Goal: Task Accomplishment & Management: Use online tool/utility

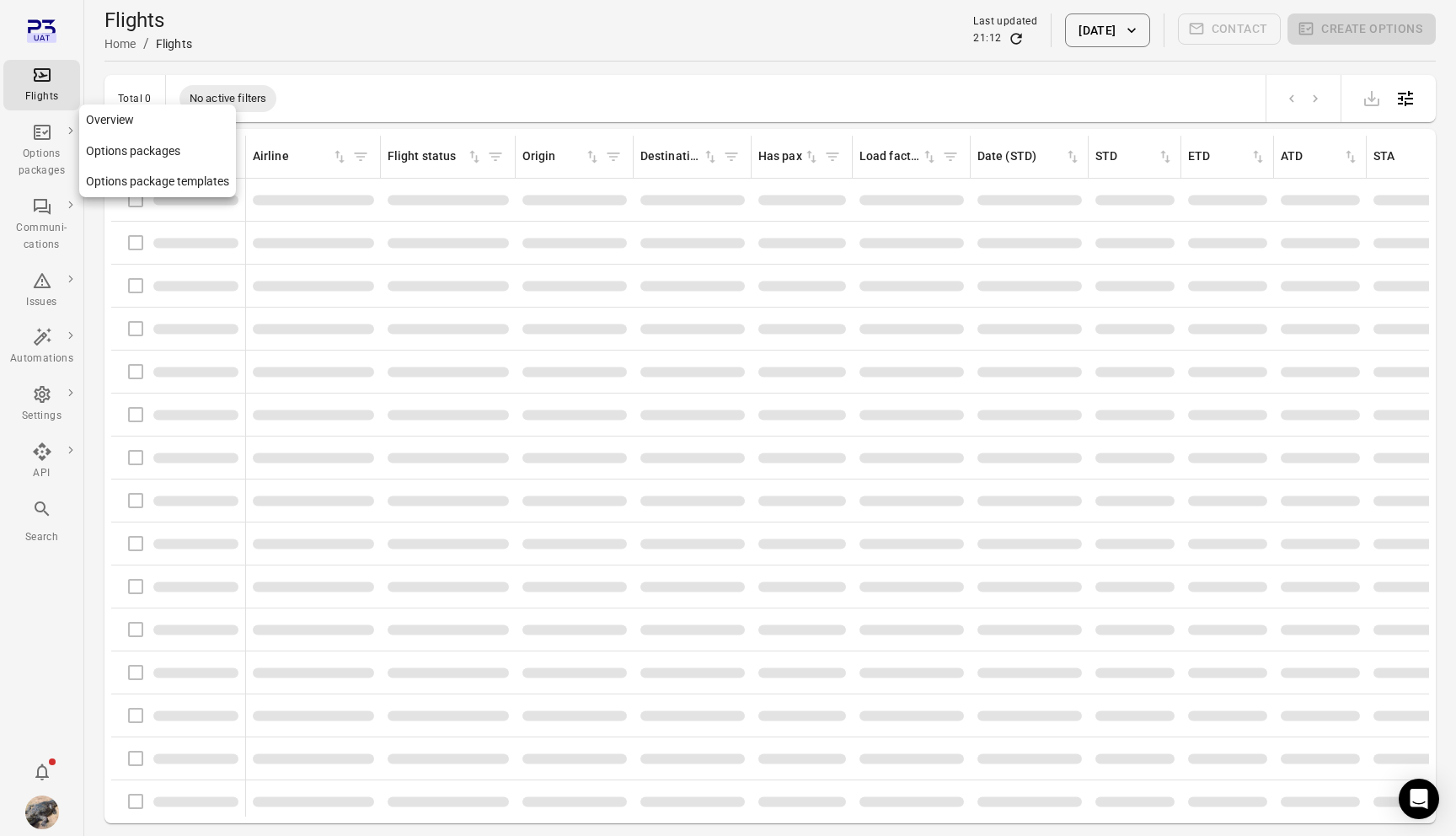
click at [41, 170] on div "Options packages" at bounding box center [41, 162] width 63 height 34
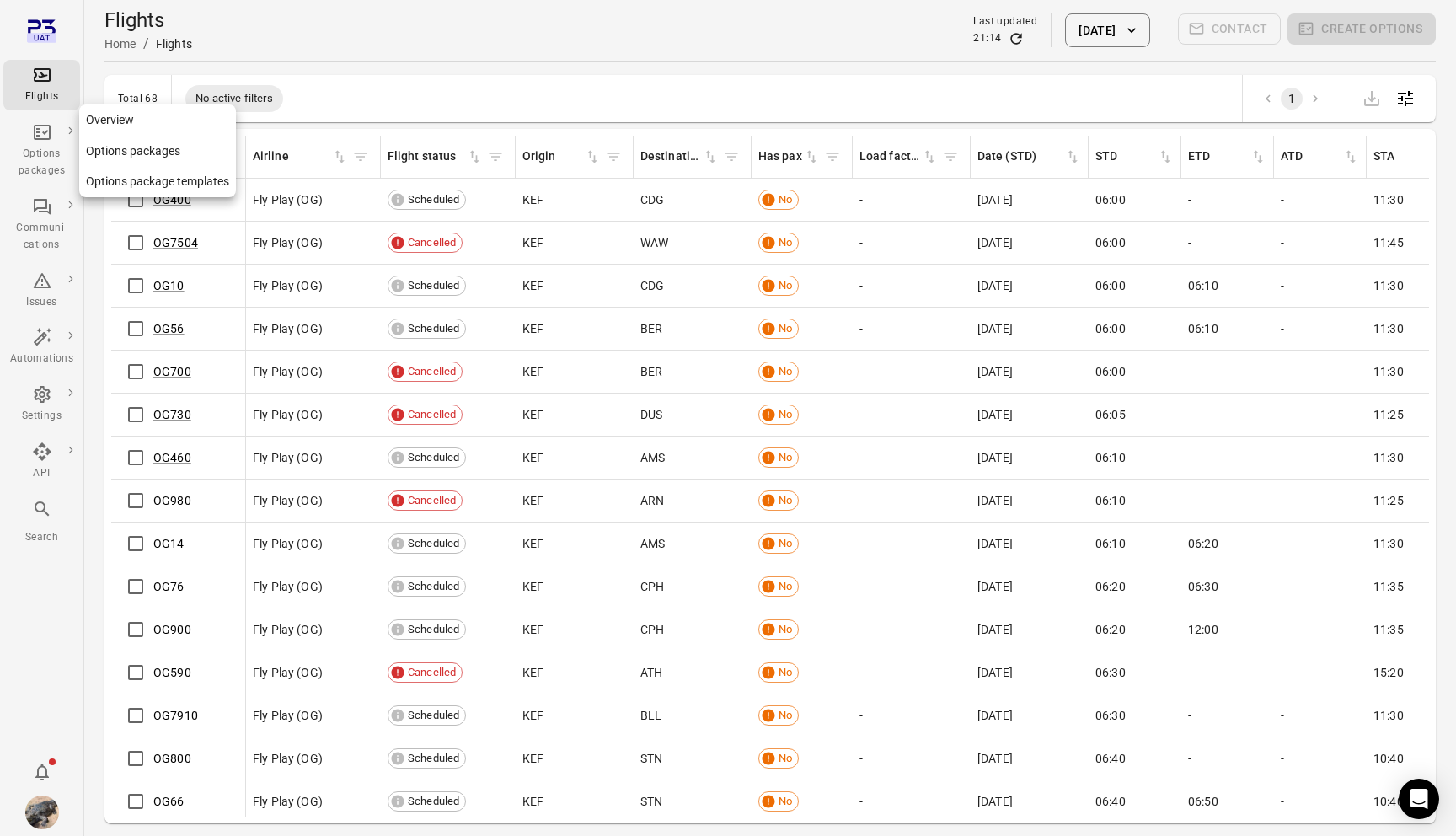
click at [39, 151] on div "Options packages" at bounding box center [41, 162] width 63 height 34
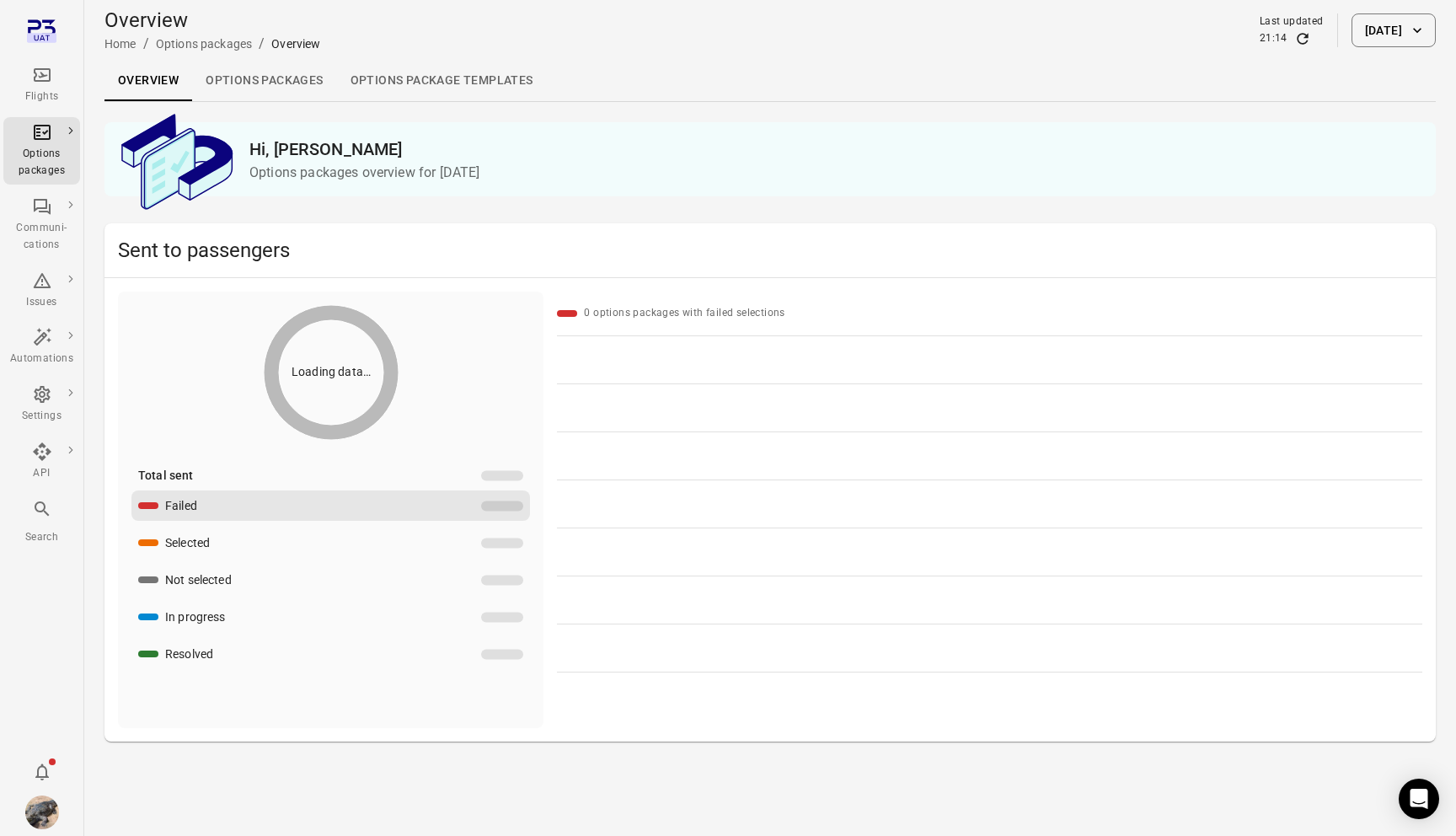
click at [1352, 15] on button "[DATE]" at bounding box center [1393, 30] width 84 height 34
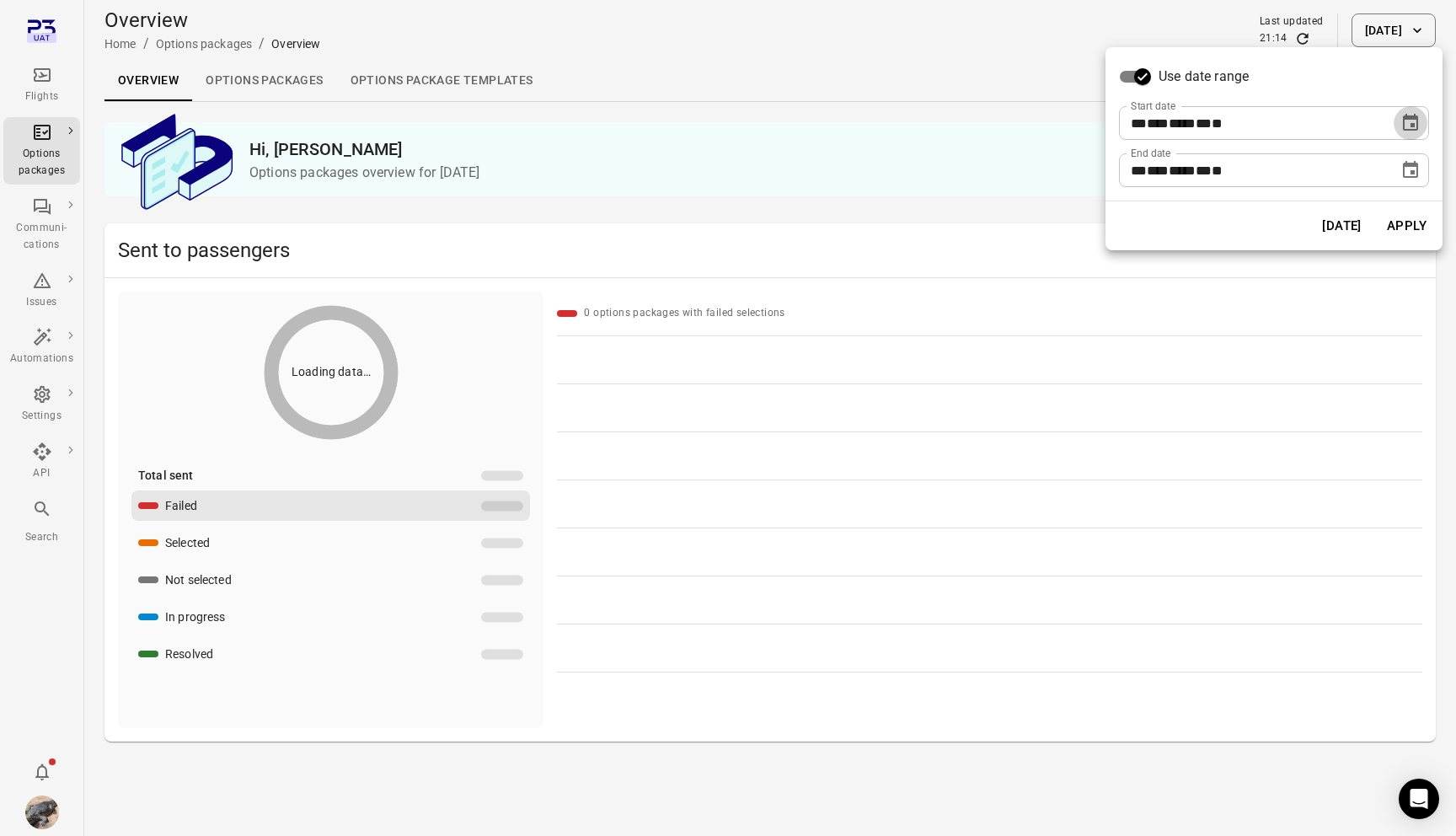
click at [1421, 128] on button "Choose date, selected date is Aug 18, 2025" at bounding box center [1411, 123] width 34 height 34
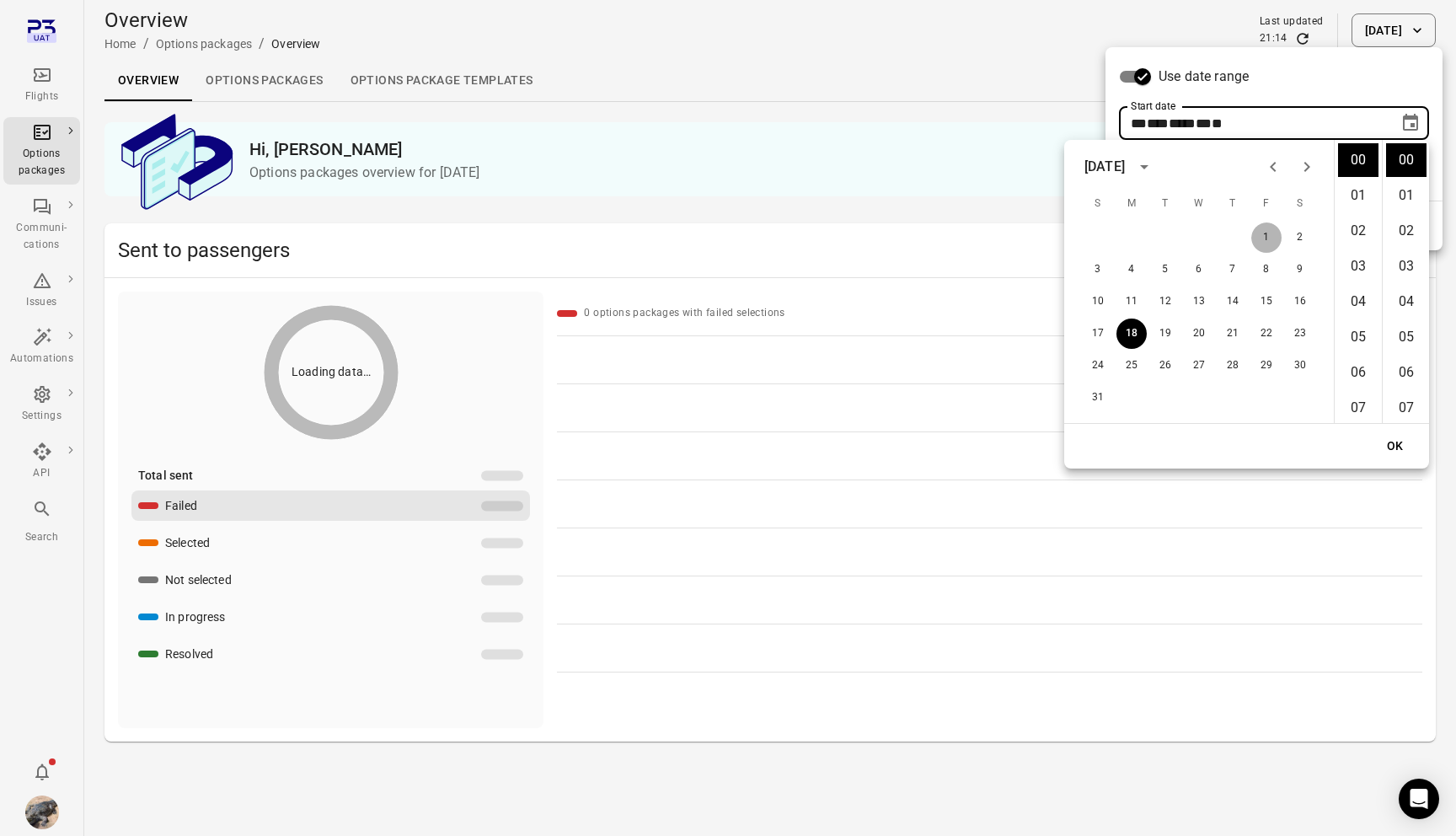
click at [1263, 237] on button "1" at bounding box center [1266, 237] width 30 height 30
type input "**********"
click at [1400, 447] on button "OK" at bounding box center [1396, 446] width 54 height 31
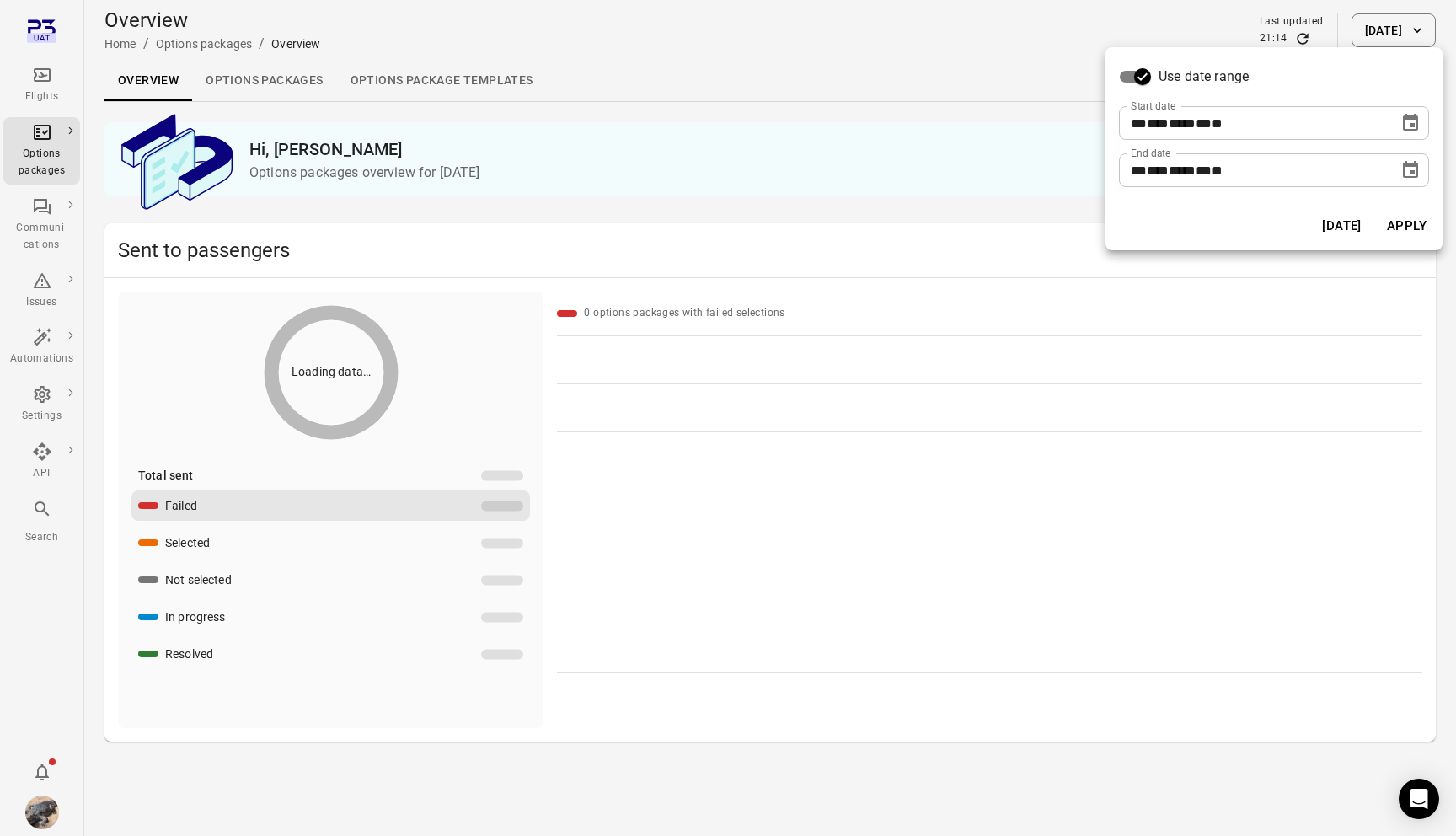
click at [1399, 229] on button "Apply" at bounding box center [1407, 225] width 58 height 36
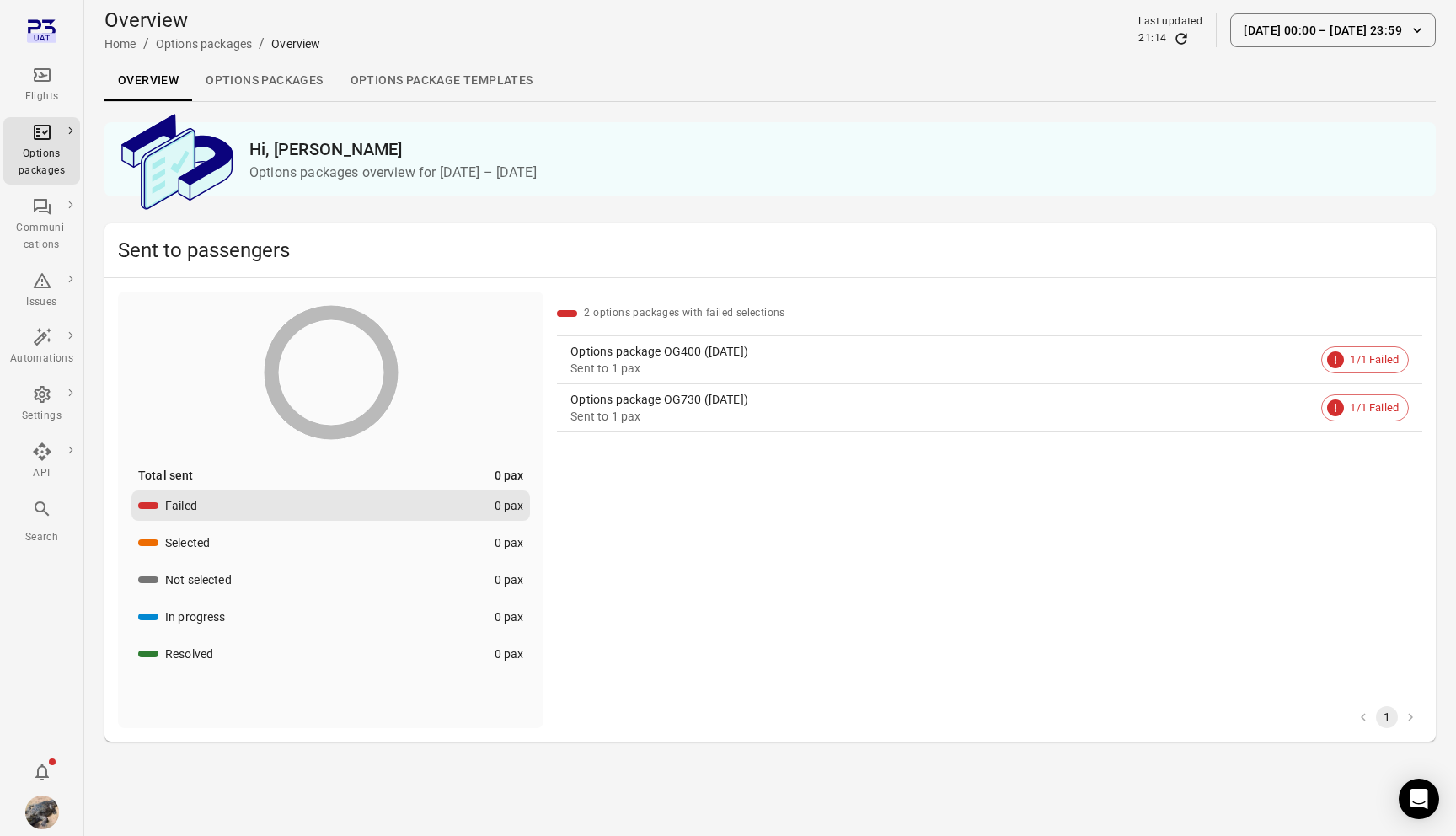
click at [1303, 43] on button "1 Aug 00:00 – 18 Aug 23:59" at bounding box center [1333, 30] width 206 height 34
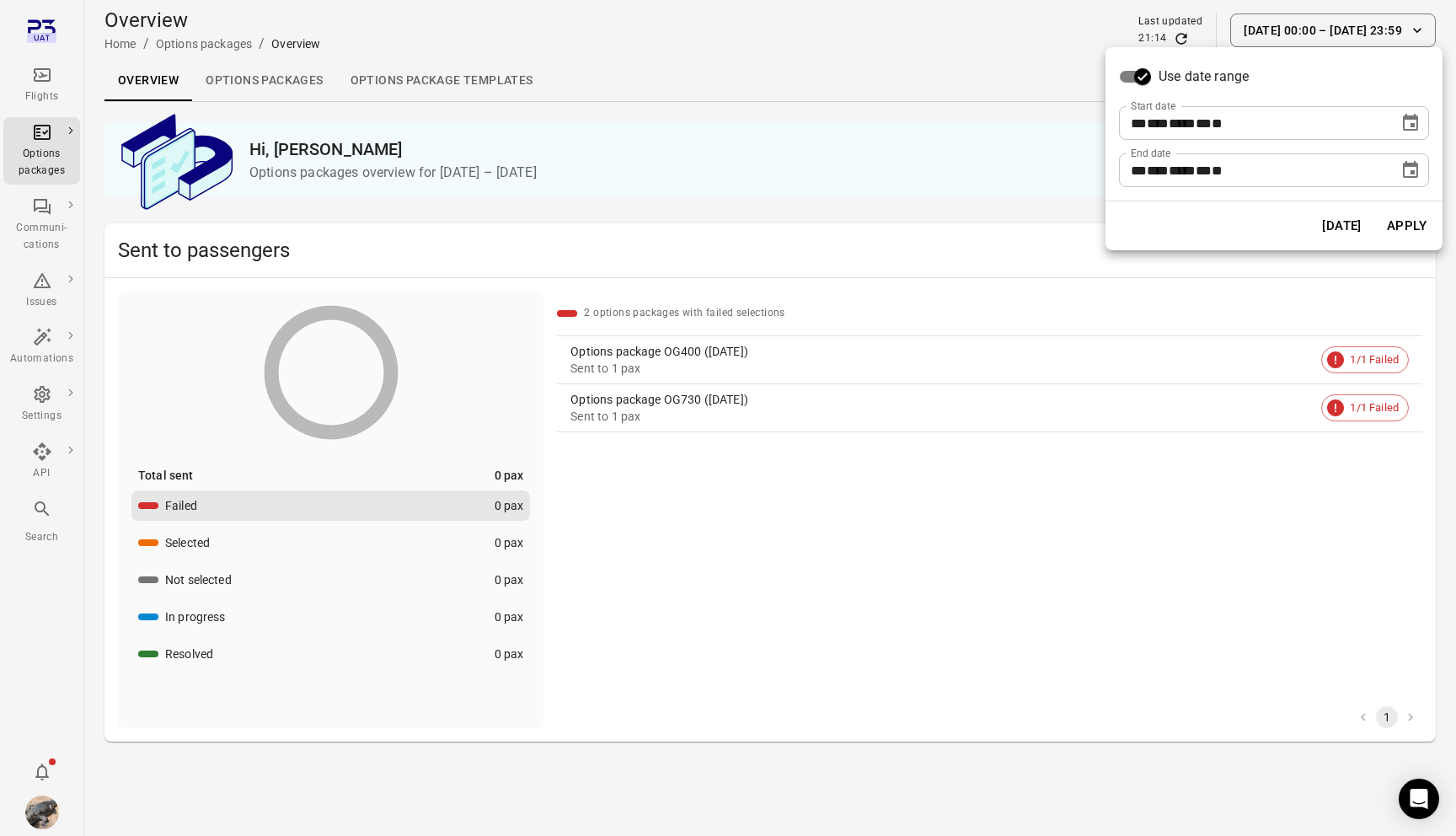
click at [1408, 124] on icon "Choose date, selected date is Aug 1, 2025" at bounding box center [1411, 123] width 20 height 20
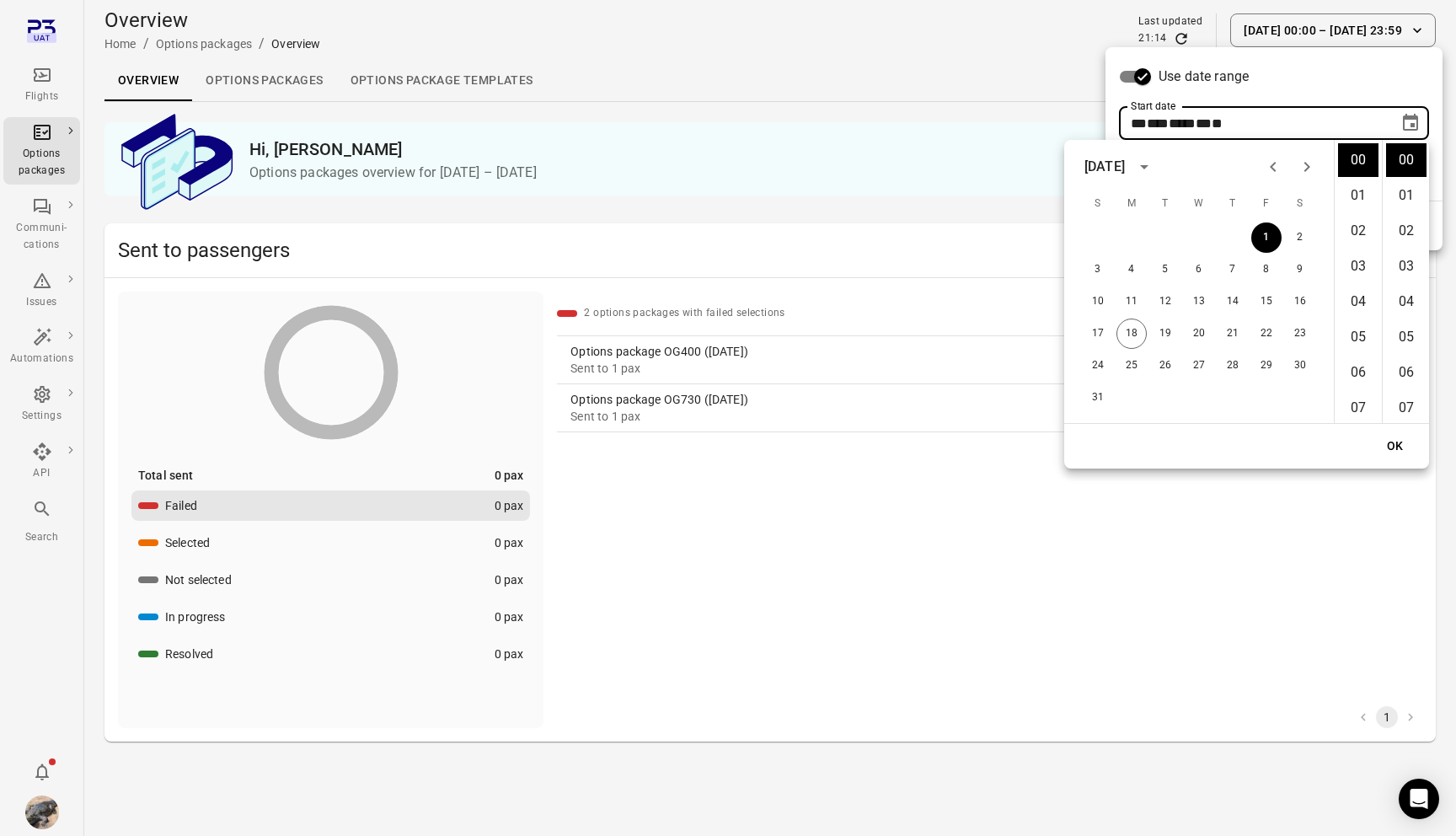
click at [1278, 170] on icon "Previous month" at bounding box center [1273, 166] width 20 height 20
click at [1235, 242] on button "1" at bounding box center [1233, 237] width 30 height 30
type input "**********"
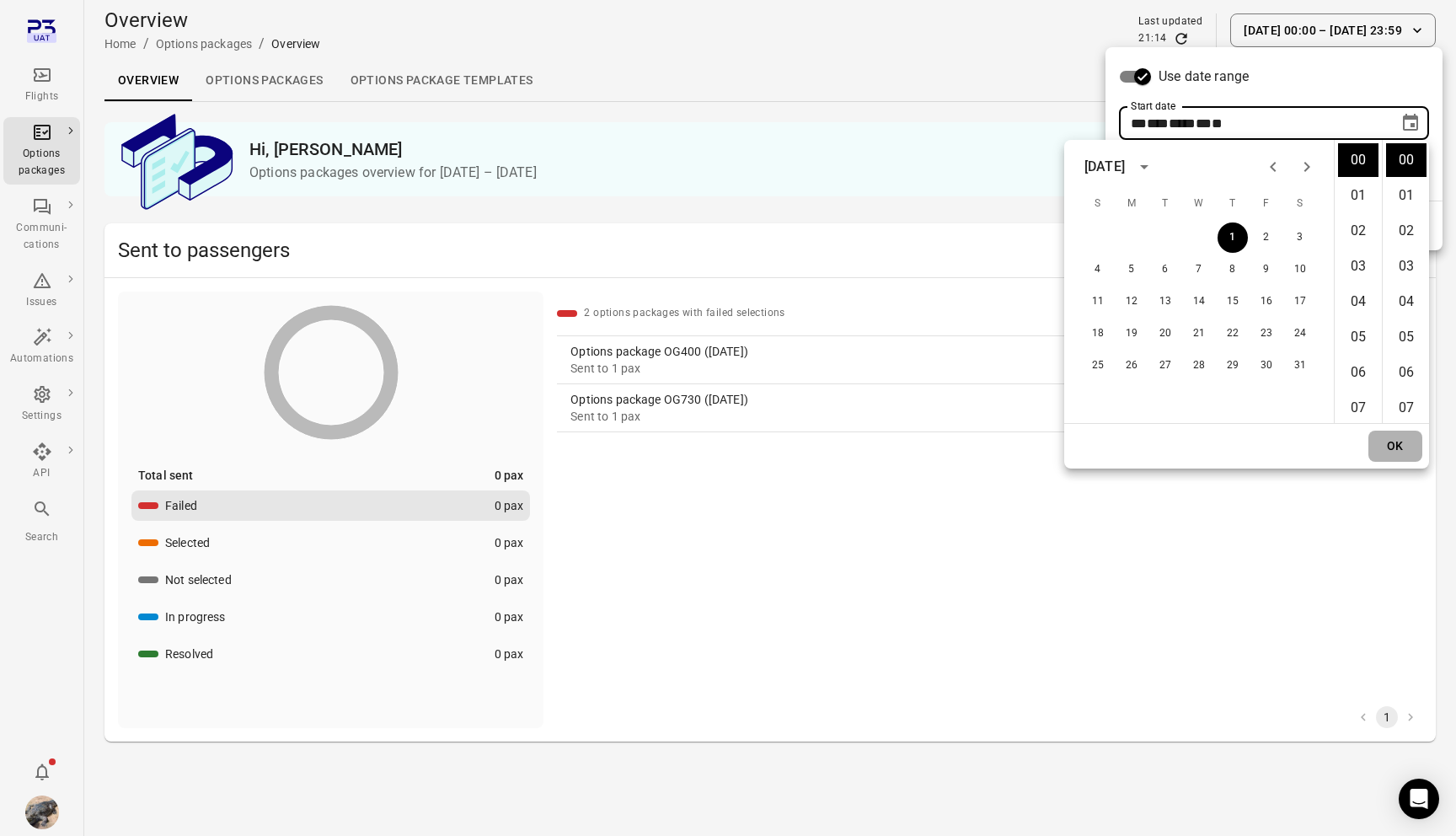
click at [1389, 450] on button "OK" at bounding box center [1396, 446] width 54 height 31
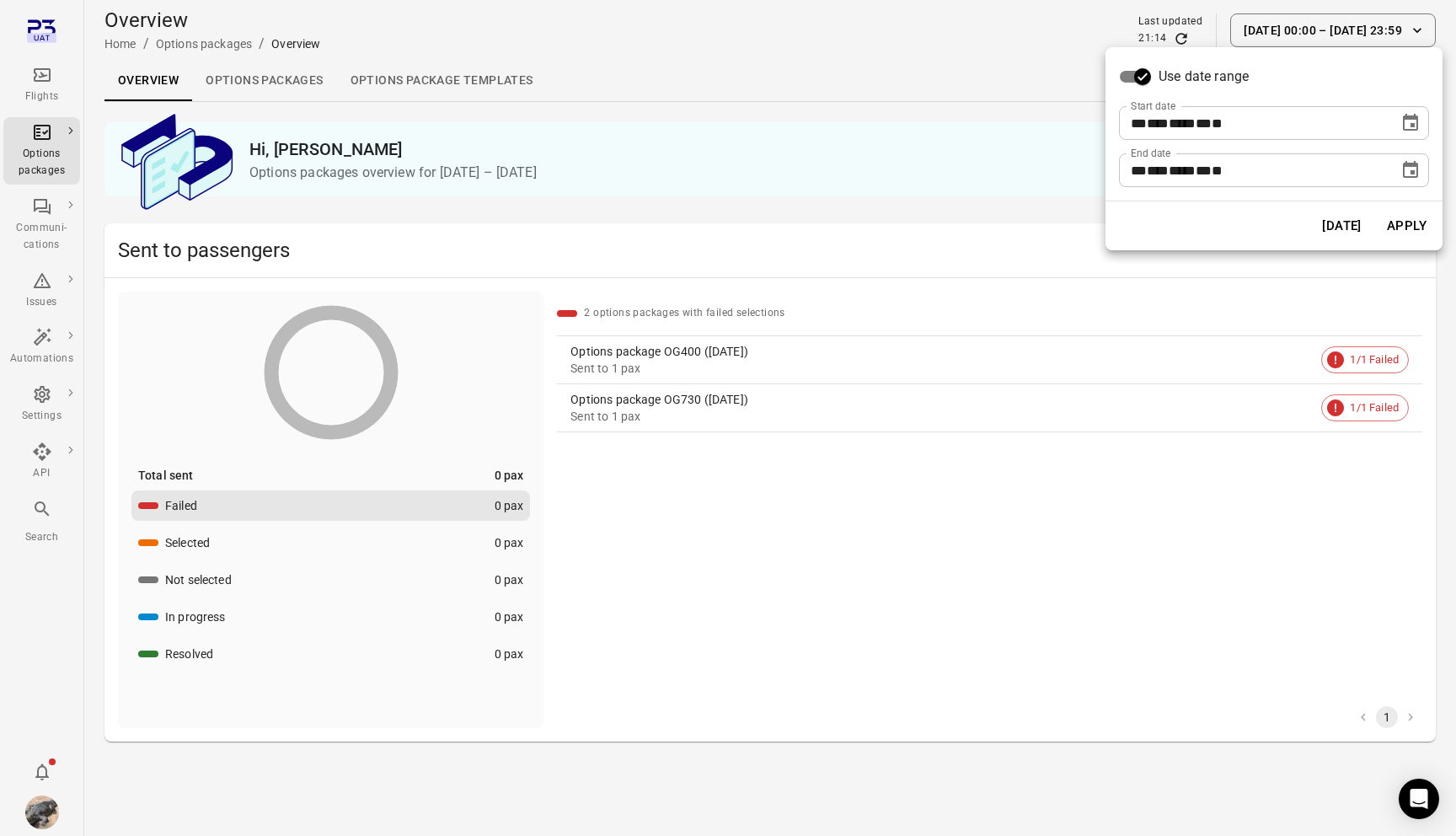
click at [1402, 228] on button "Apply" at bounding box center [1407, 225] width 58 height 36
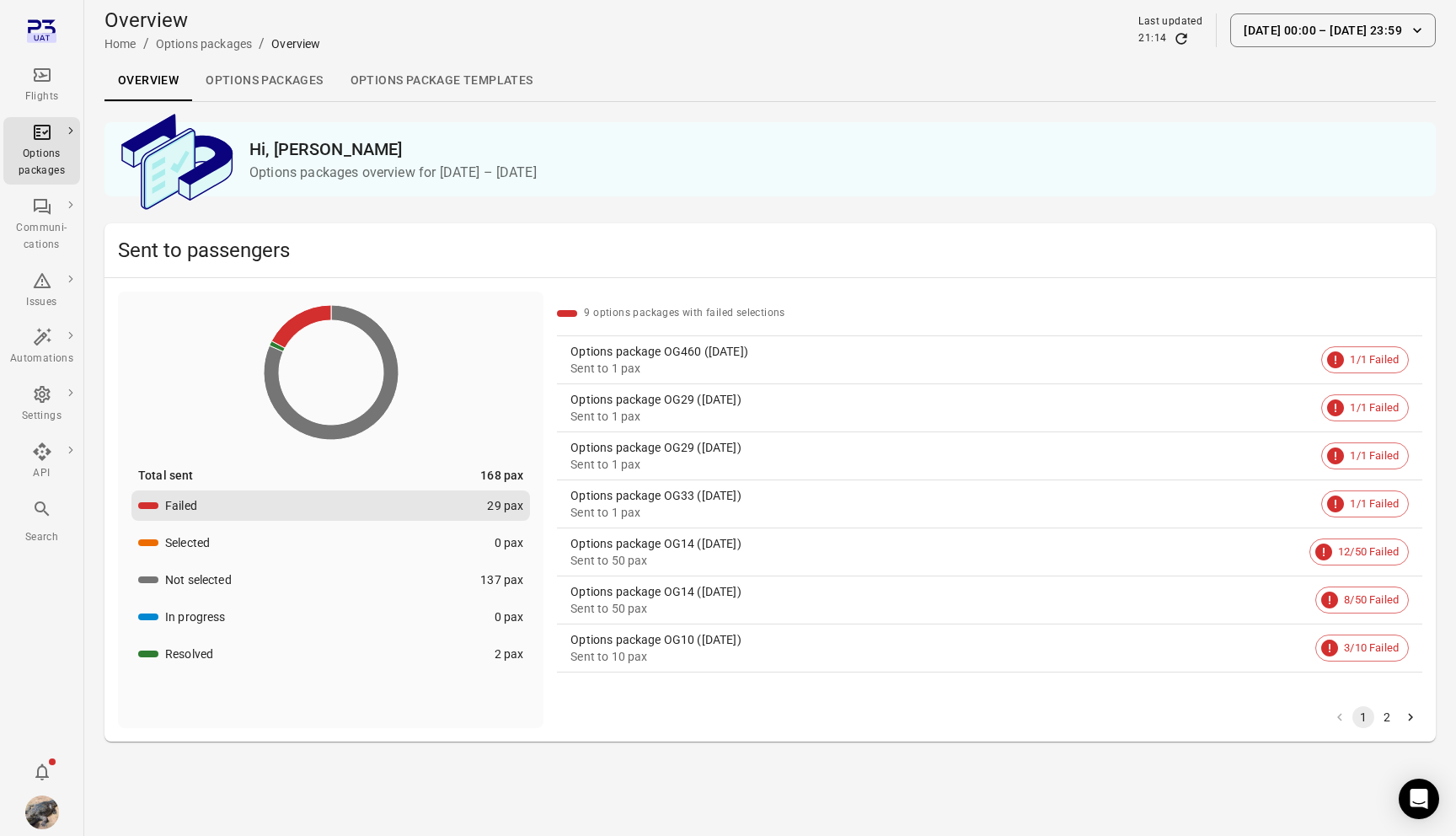
click at [447, 656] on button "Resolved 2 pax" at bounding box center [331, 653] width 398 height 30
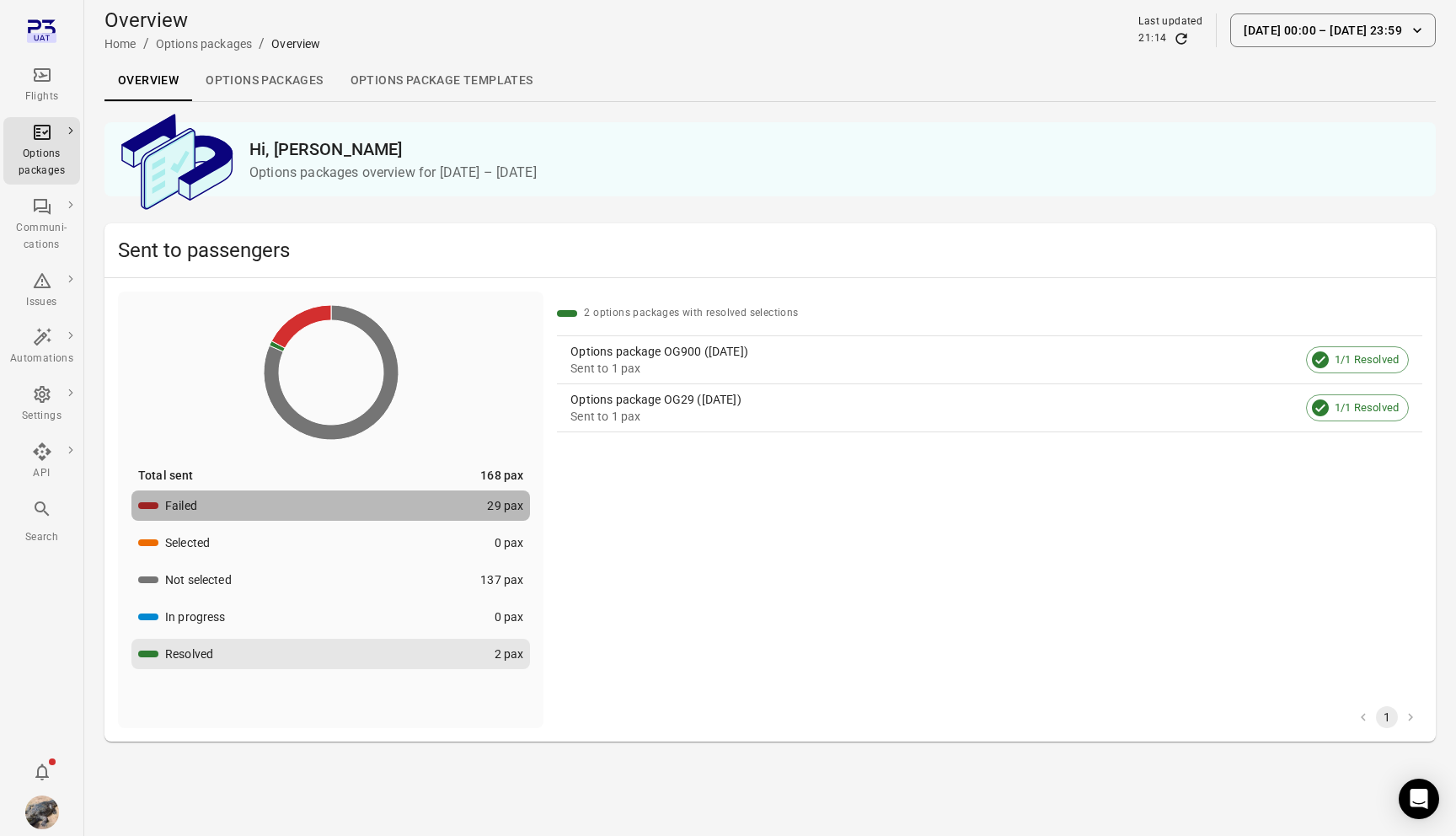
click at [478, 515] on button "Failed 29 pax" at bounding box center [331, 504] width 398 height 30
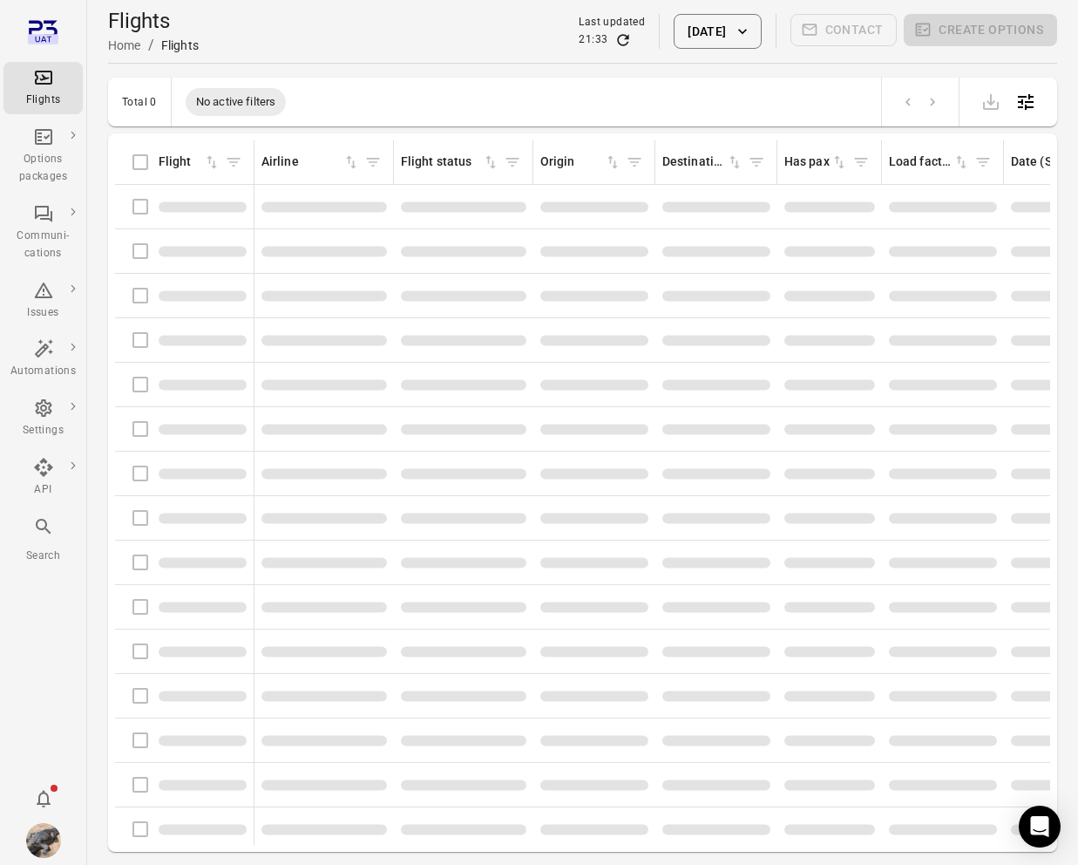
click at [717, 31] on button "[DATE]" at bounding box center [717, 31] width 87 height 35
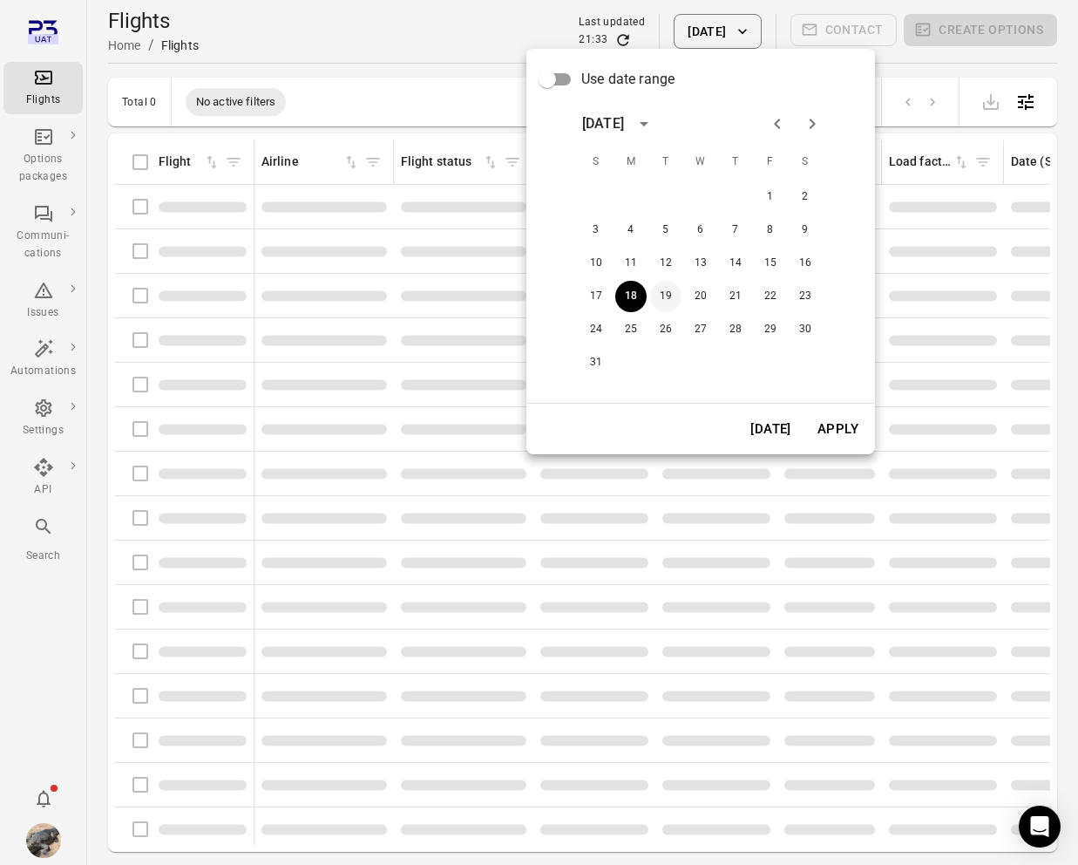
click at [661, 301] on button "19" at bounding box center [665, 296] width 31 height 31
click at [846, 439] on button "Apply" at bounding box center [838, 429] width 60 height 37
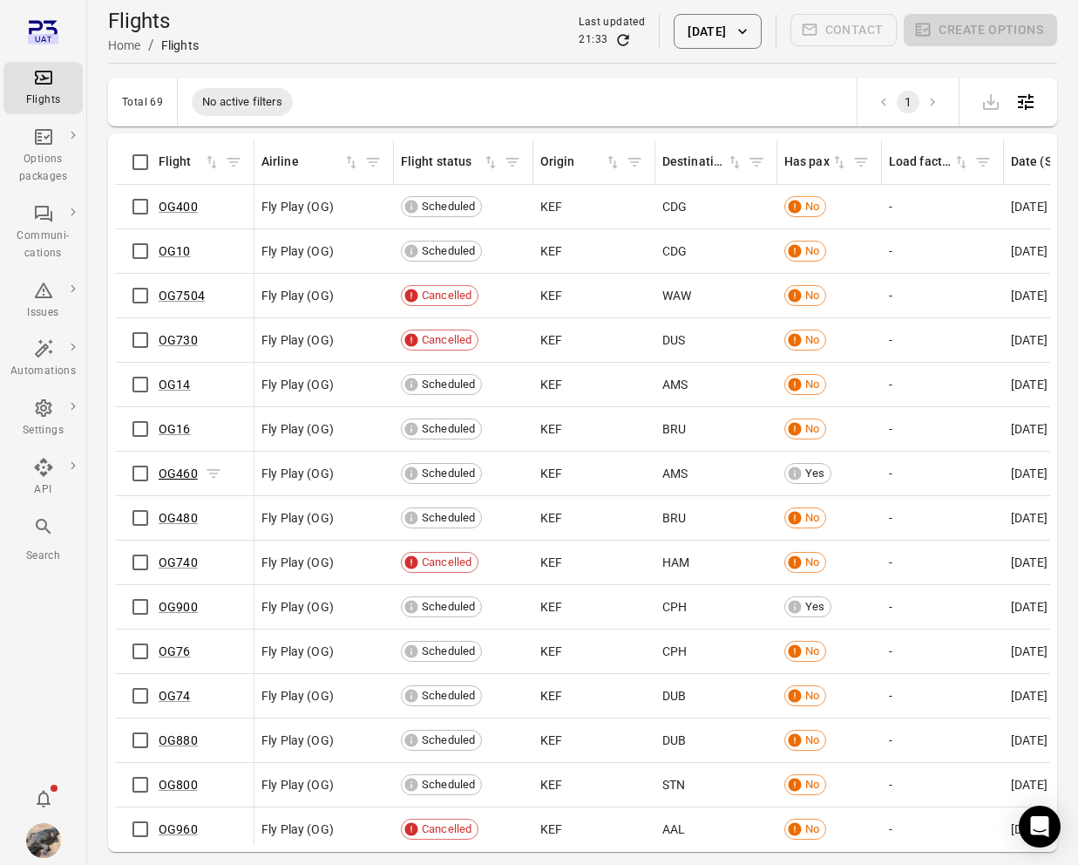
click at [194, 479] on link "OG460" at bounding box center [178, 473] width 39 height 14
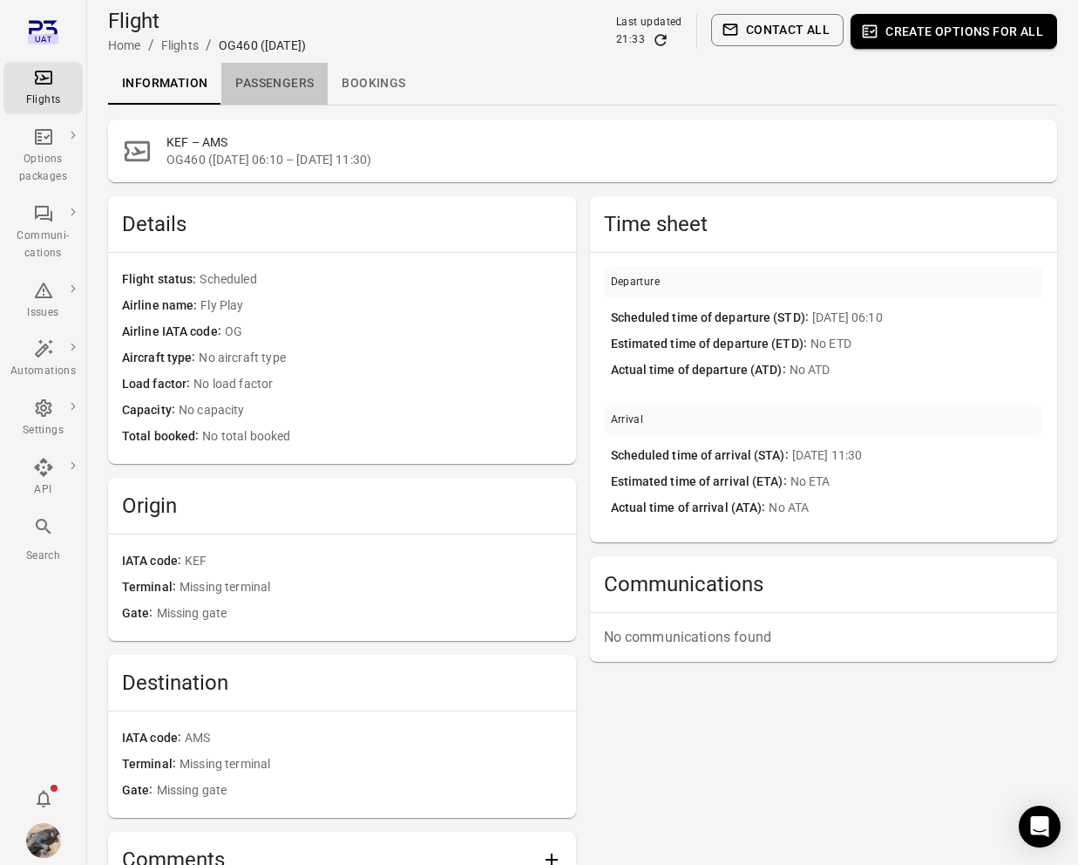
click at [261, 73] on link "Passengers" at bounding box center [274, 84] width 106 height 42
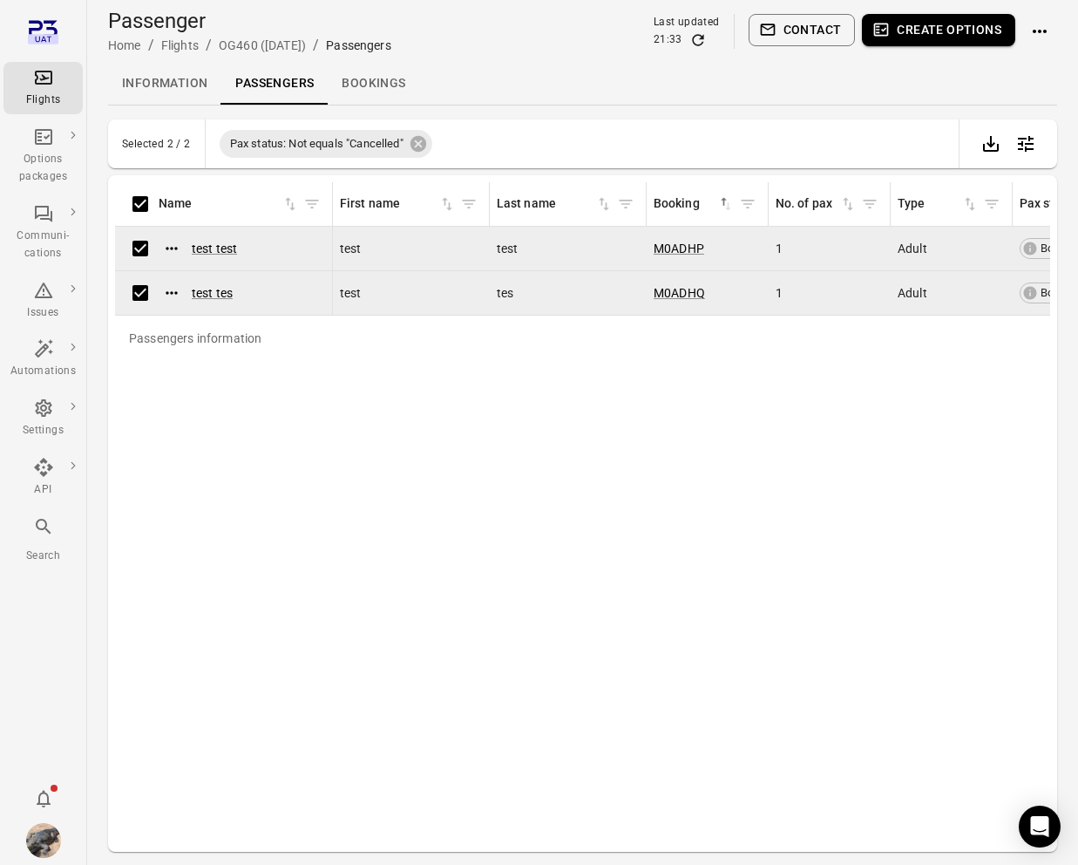
click at [916, 38] on button "Create options" at bounding box center [938, 30] width 153 height 32
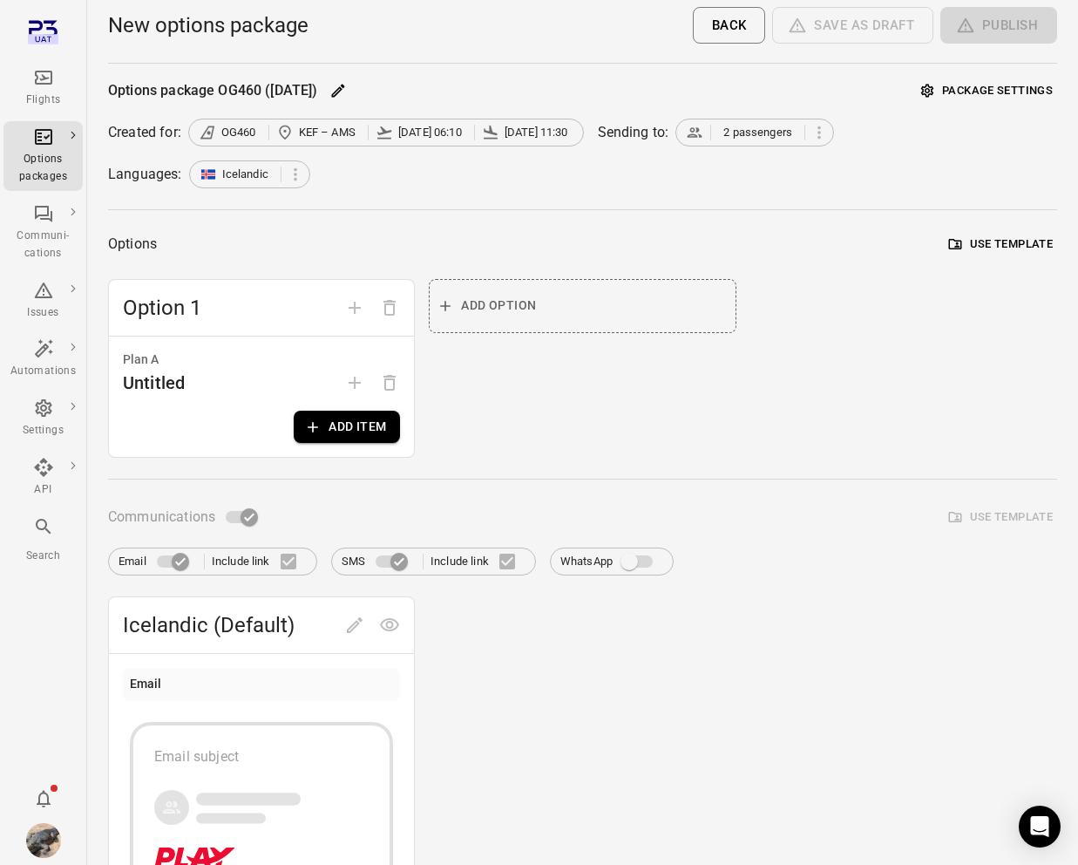
click at [350, 435] on button "Add item" at bounding box center [347, 427] width 106 height 32
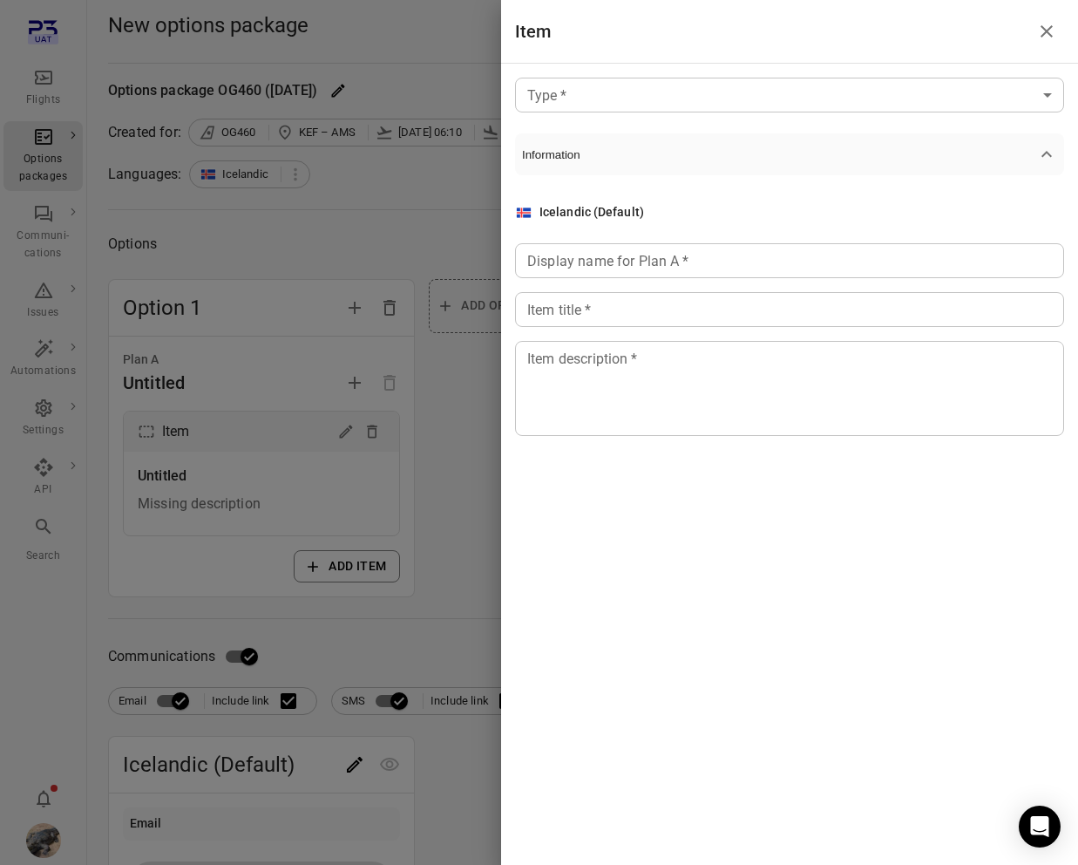
click at [769, 101] on body "Flights Options packages Communi-cations Issues Automations Settings API Search…" at bounding box center [539, 781] width 1078 height 1563
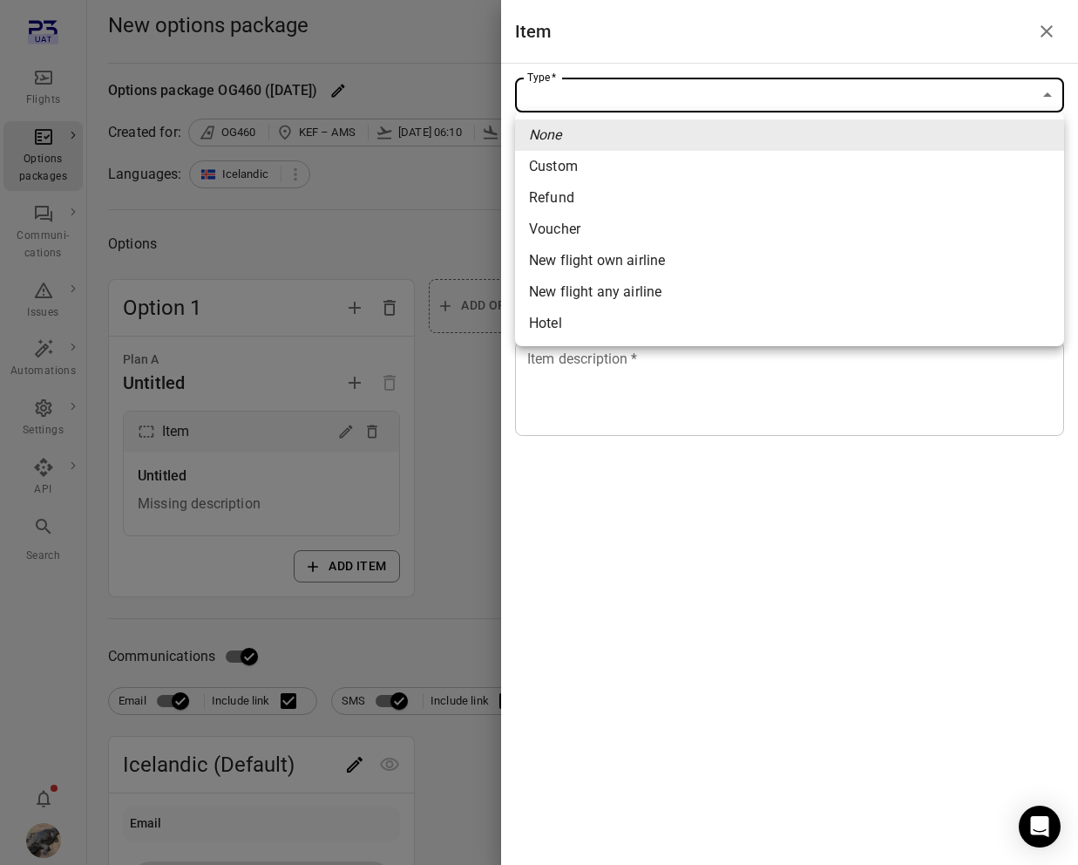
click at [662, 329] on span "Hotel" at bounding box center [789, 323] width 521 height 21
type input "*****"
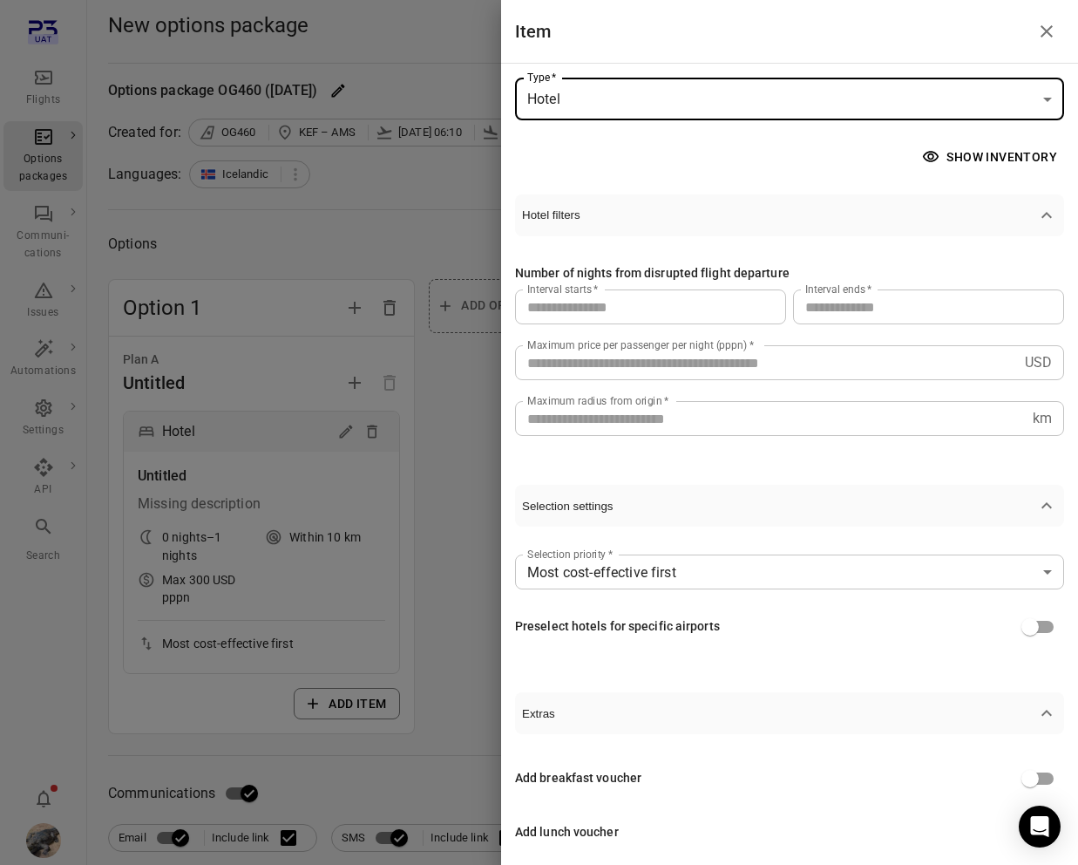
click at [1004, 154] on button "Show inventory" at bounding box center [992, 157] width 146 height 32
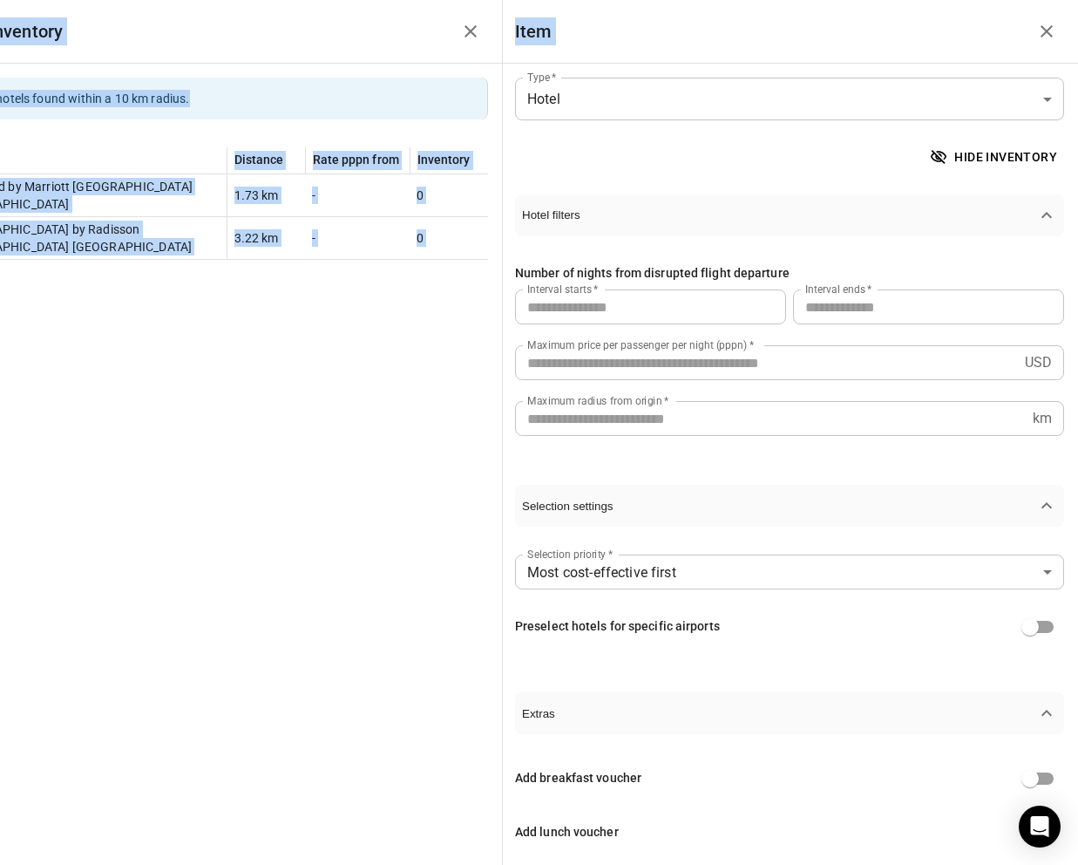
click at [1077, 203] on html "Flights Options packages Communi-cations Issues Automations Settings API Search…" at bounding box center [539, 850] width 1078 height 1701
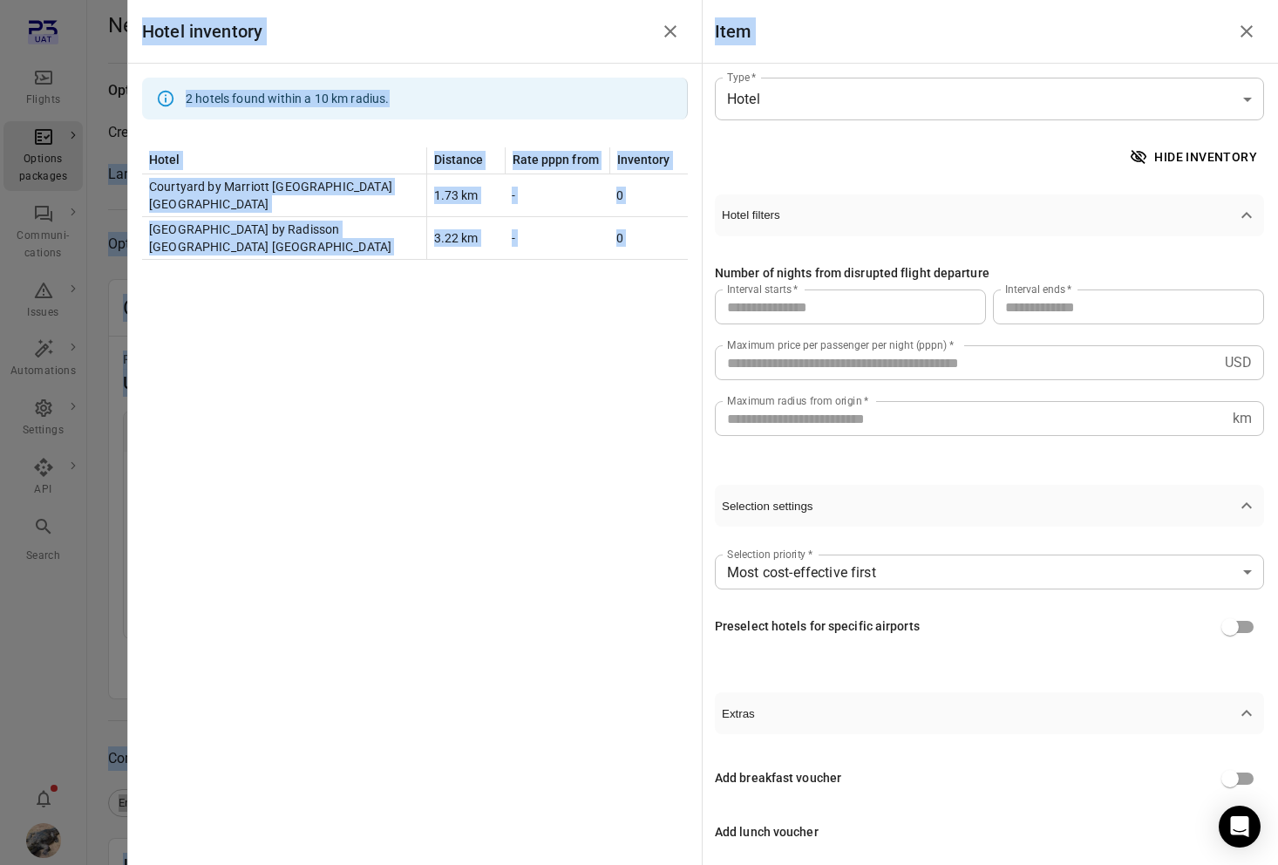
click at [952, 179] on div "Hide inventory Hotel filters Number of nights from disrupted flight departure I…" at bounding box center [989, 563] width 549 height 844
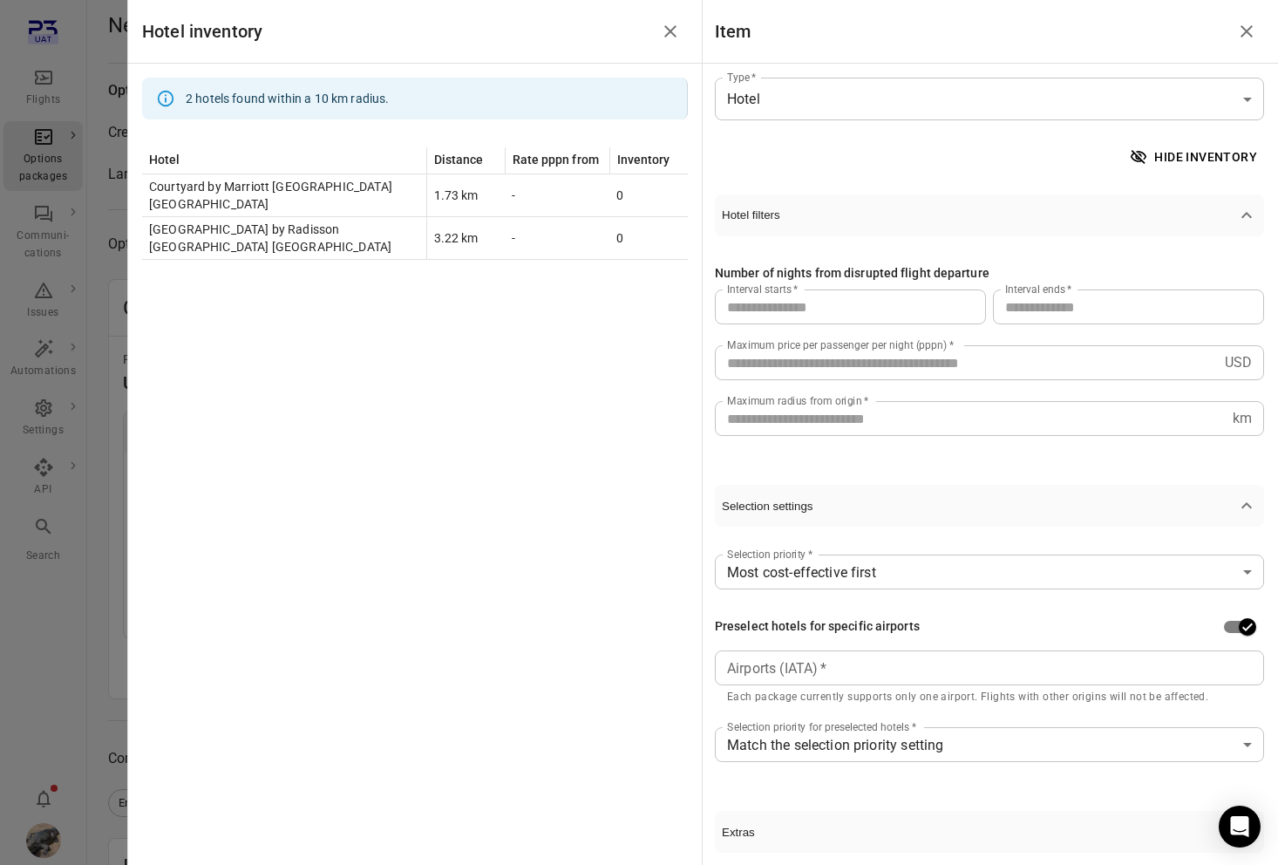
click at [1077, 668] on input "Airports (IATA)   *" at bounding box center [988, 667] width 536 height 24
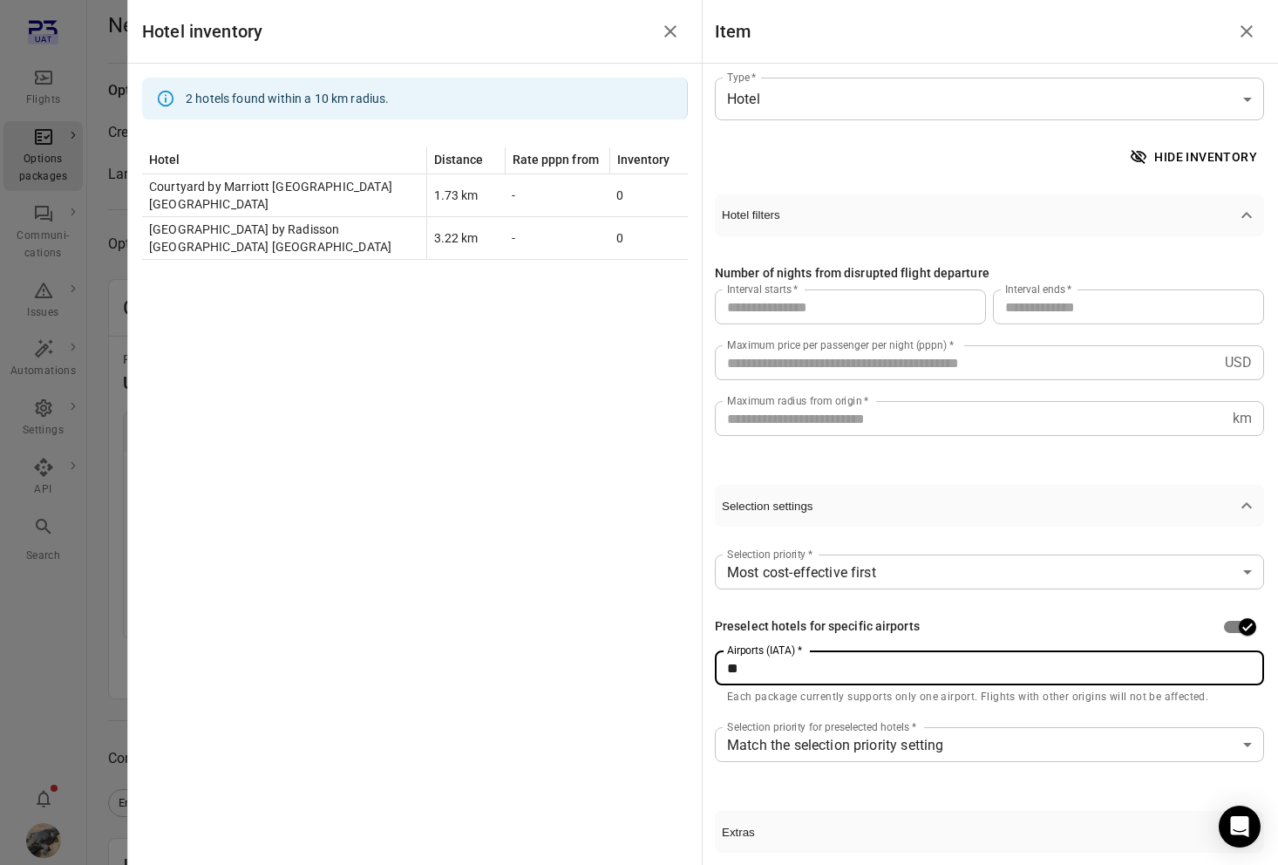
type input "***"
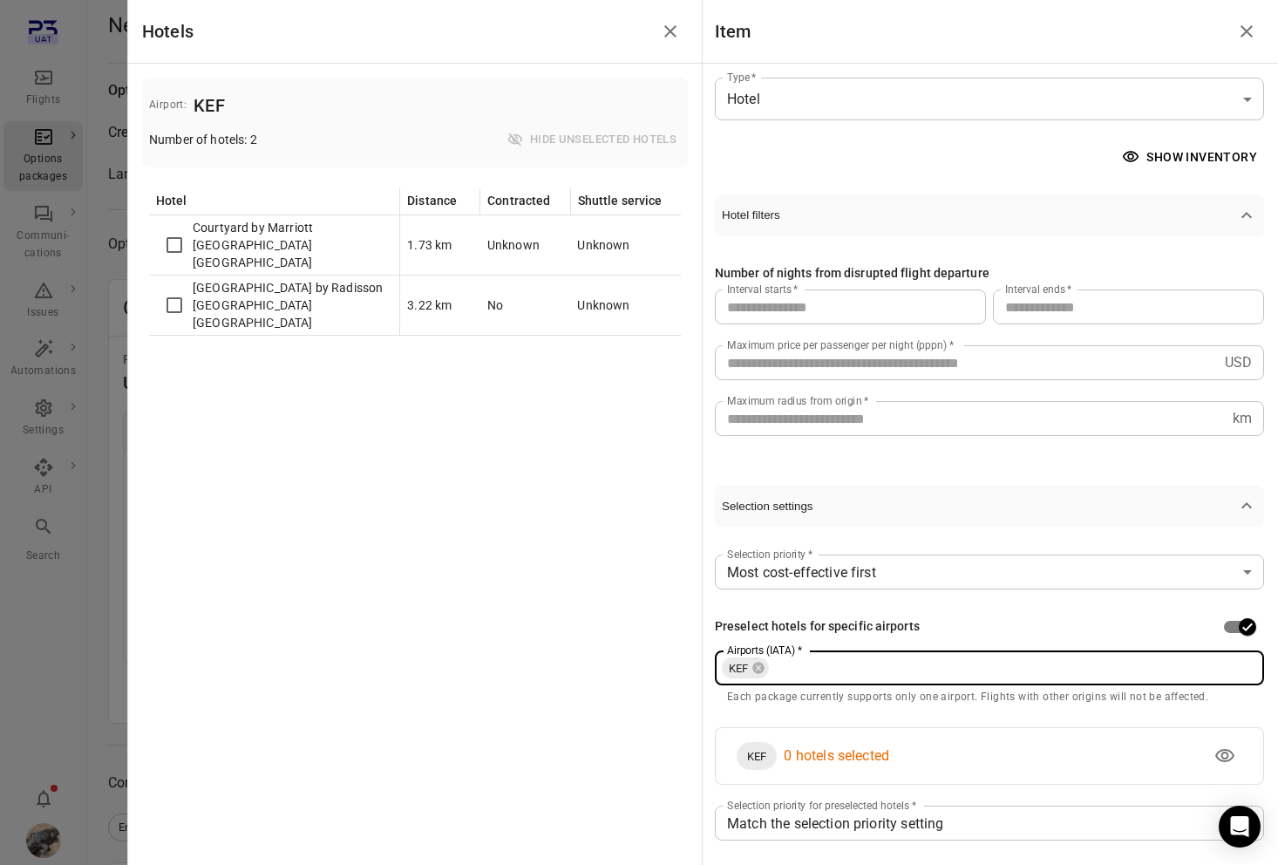
click at [1077, 303] on input "*" at bounding box center [1128, 306] width 271 height 35
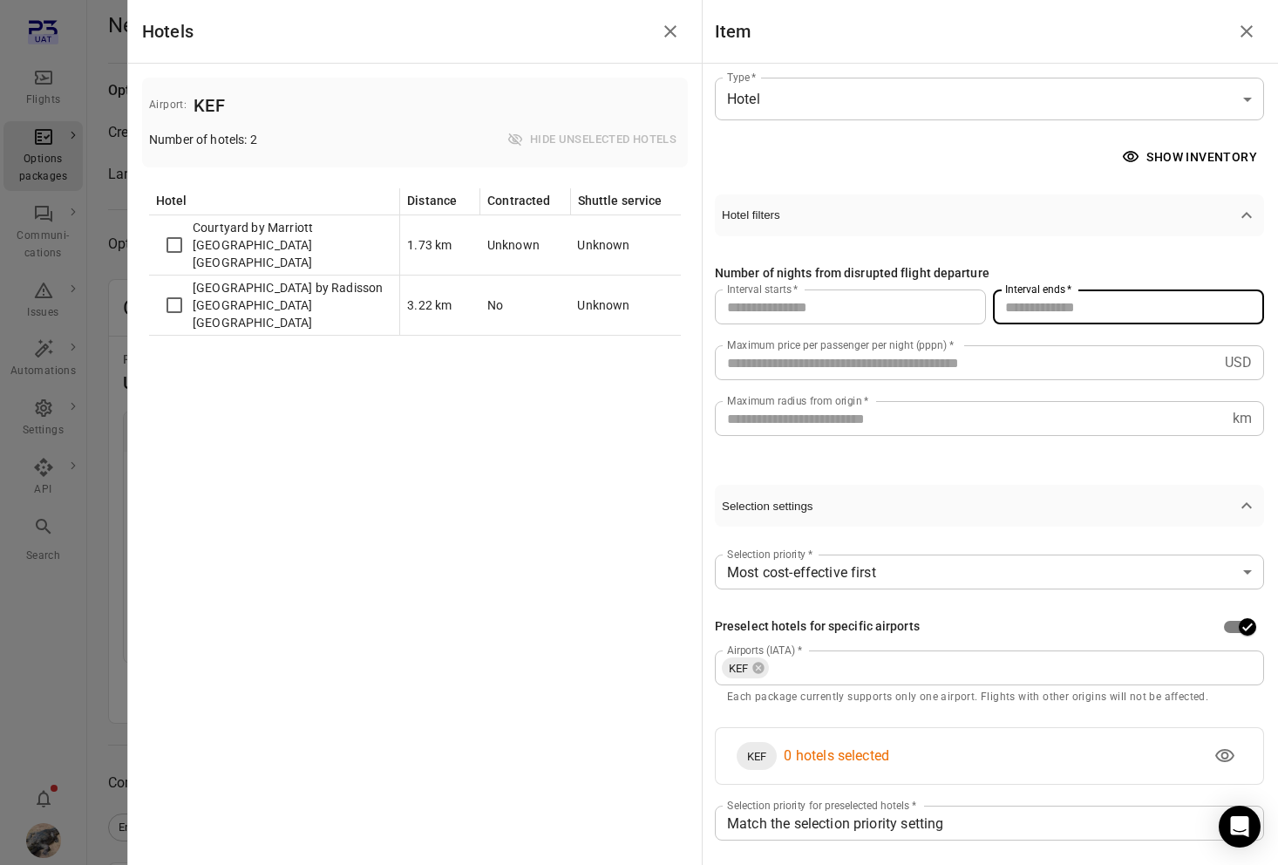
type input "*"
